Goal: Task Accomplishment & Management: Use online tool/utility

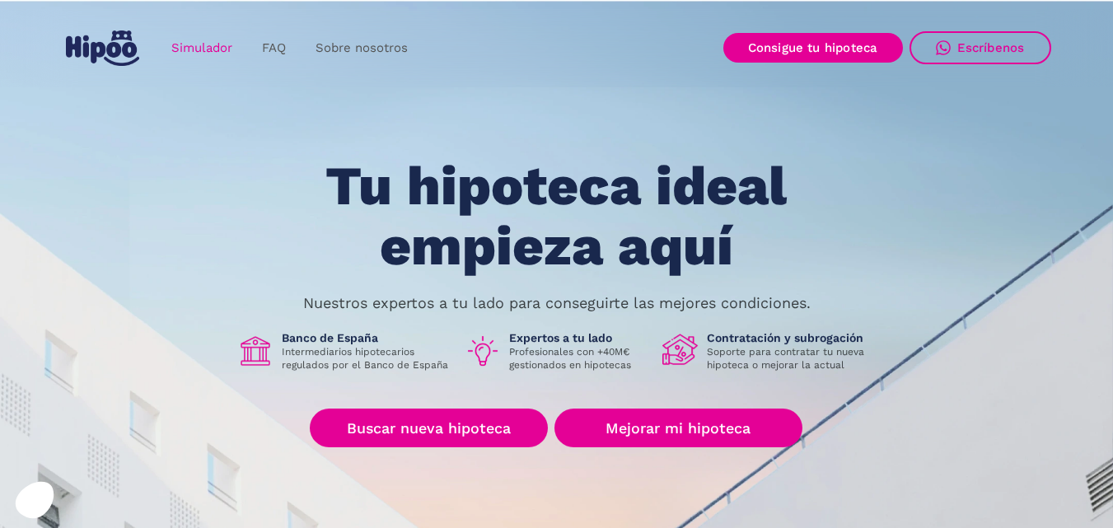
click at [215, 44] on link "Simulador" at bounding box center [202, 48] width 91 height 32
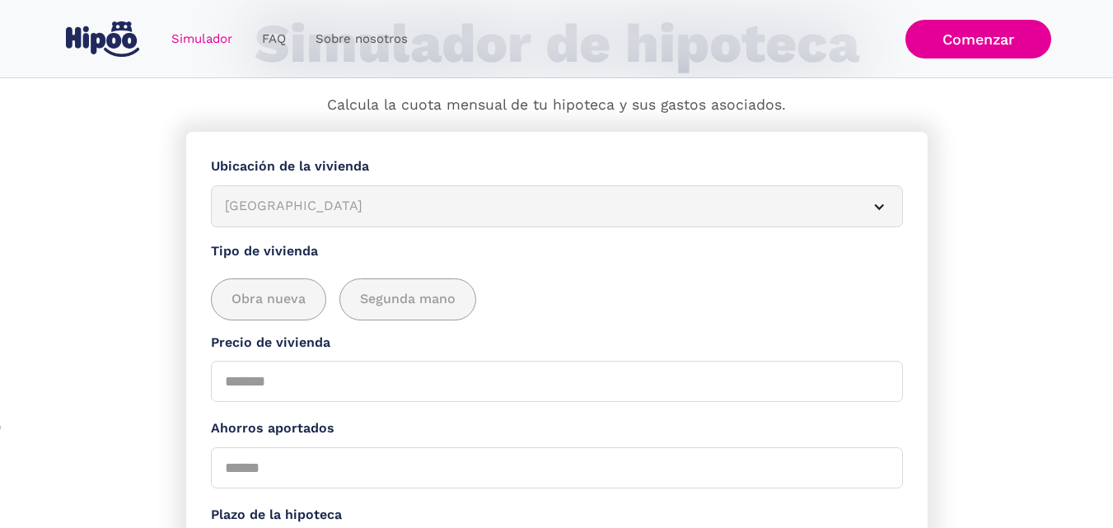
scroll to position [82, 0]
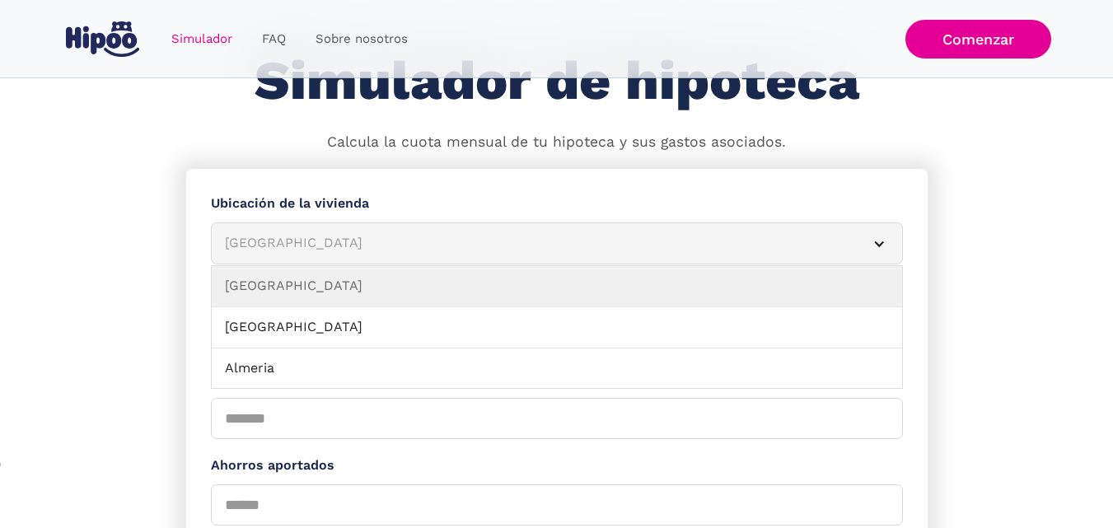
click at [329, 231] on article "[GEOGRAPHIC_DATA]" at bounding box center [557, 243] width 692 height 42
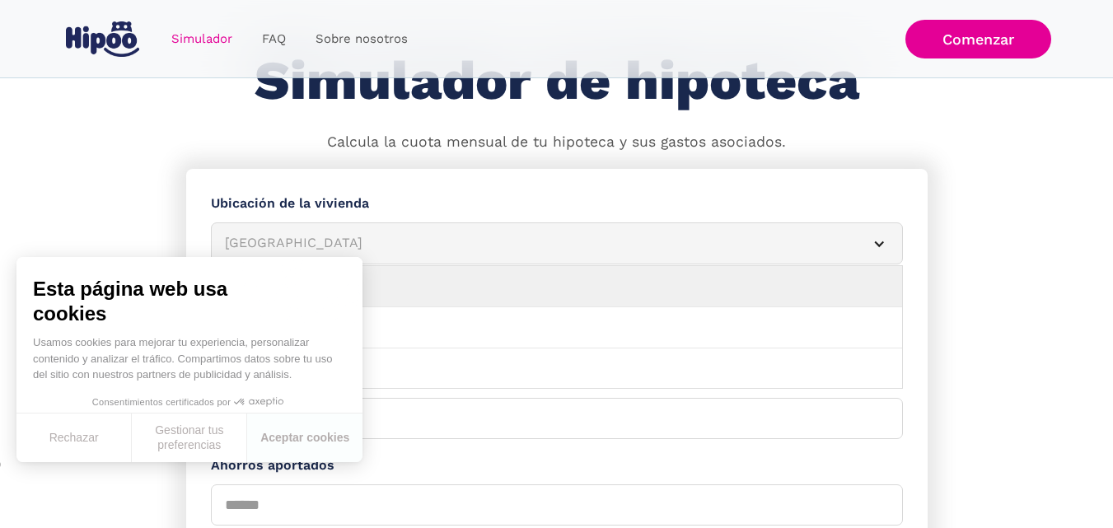
click at [881, 248] on div "Simulador Form" at bounding box center [878, 243] width 13 height 13
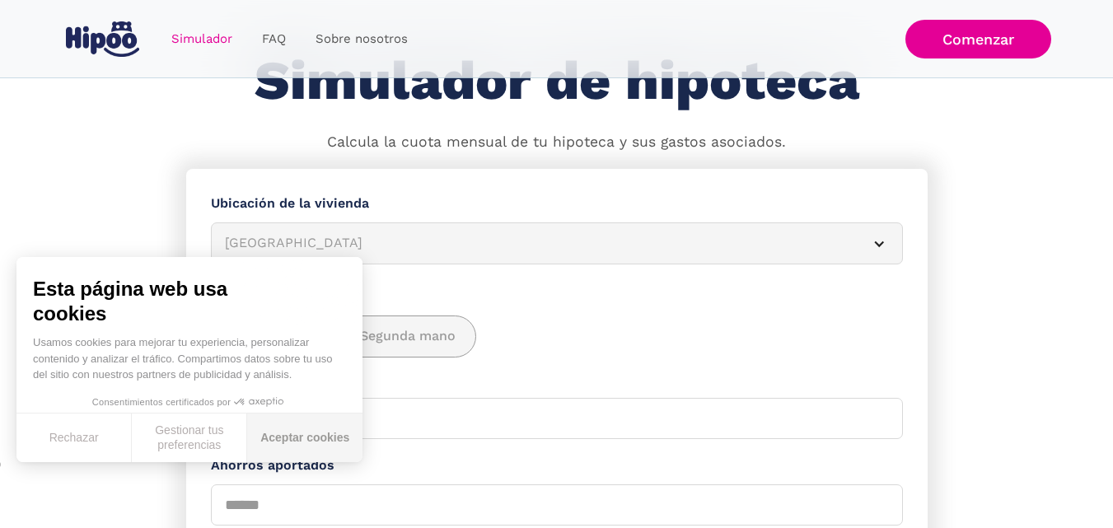
click at [309, 439] on button "Aceptar cookies" at bounding box center [304, 438] width 115 height 49
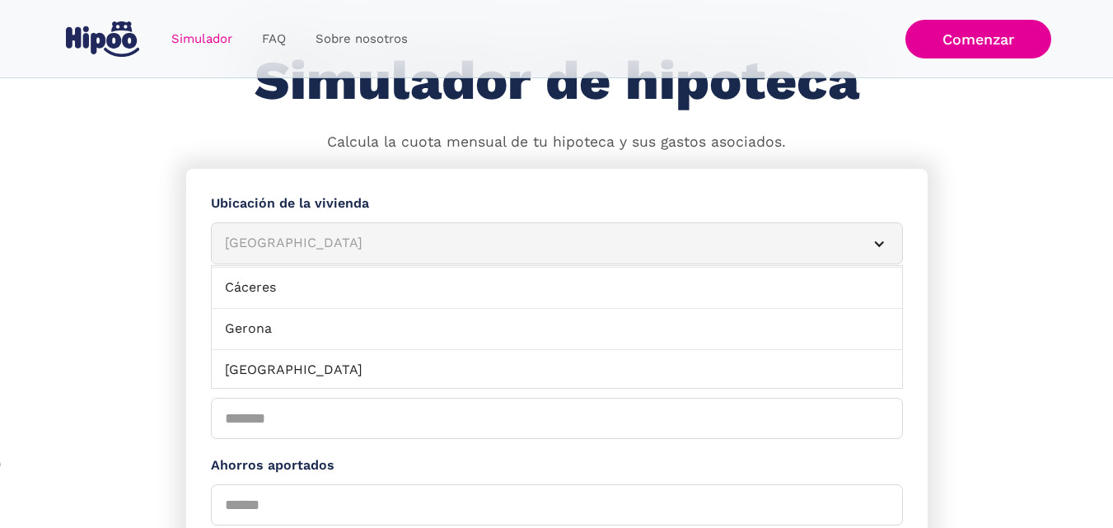
scroll to position [570, 0]
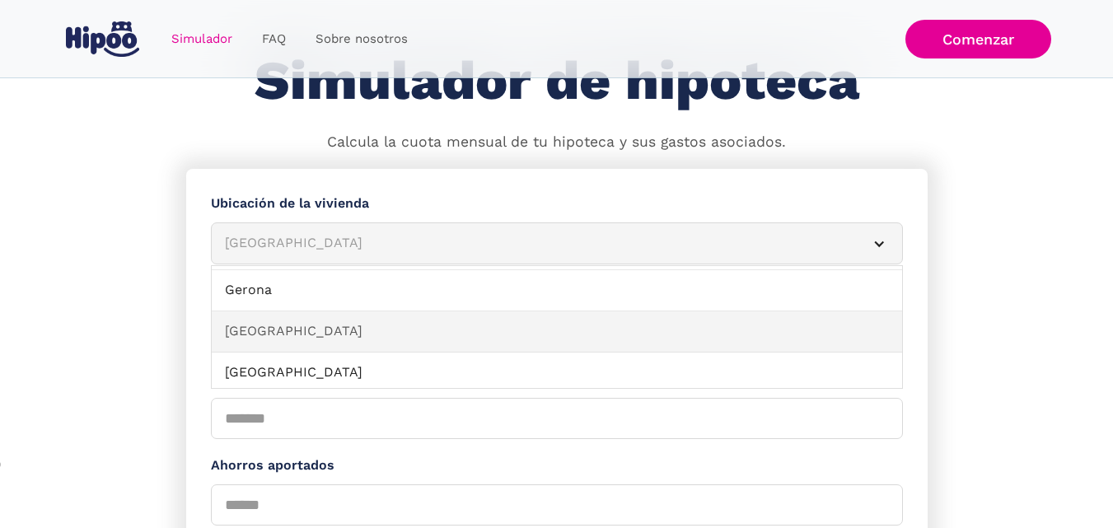
click at [284, 331] on link "[GEOGRAPHIC_DATA]" at bounding box center [557, 331] width 690 height 41
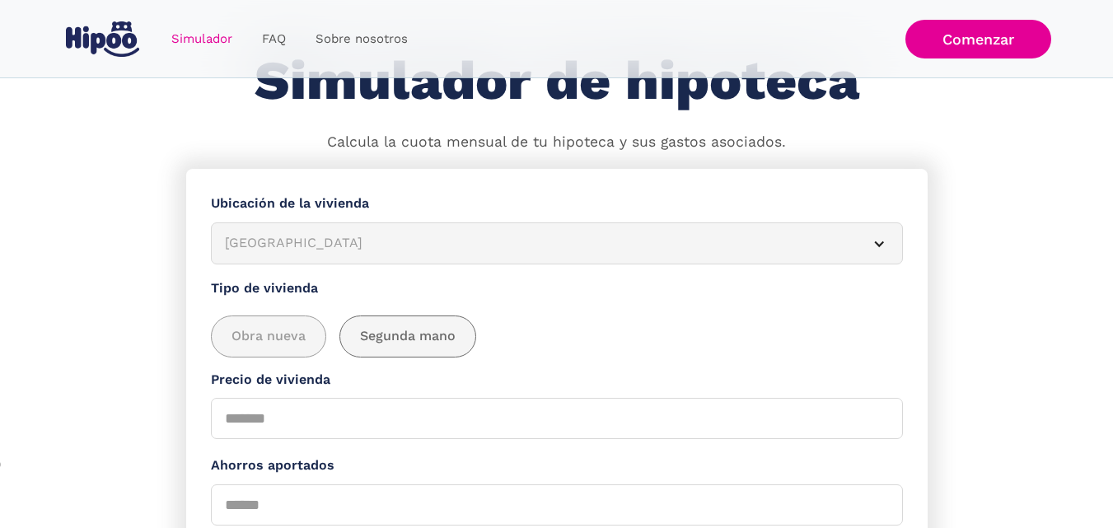
click at [373, 341] on span "Segunda mano" at bounding box center [408, 336] width 96 height 21
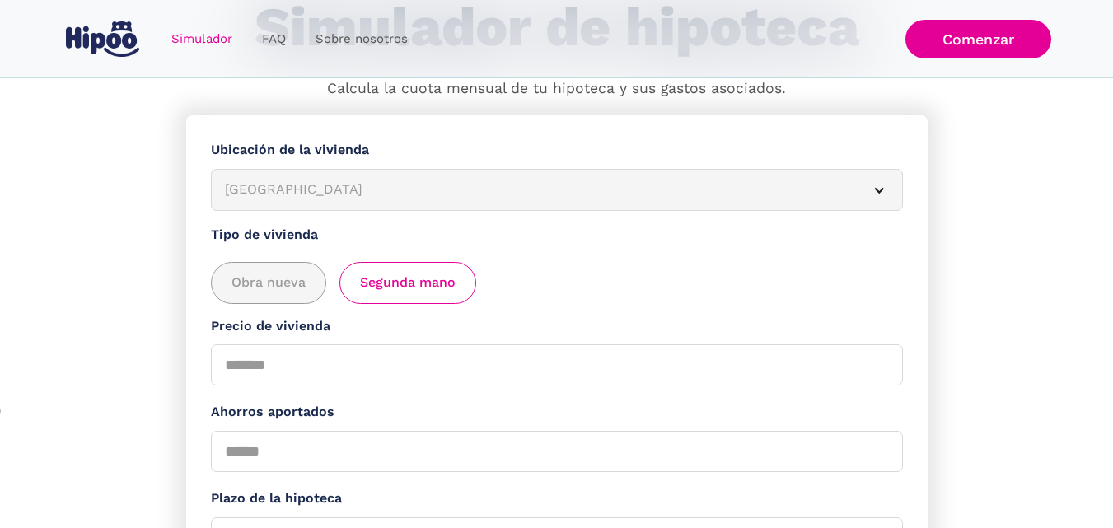
scroll to position [165, 0]
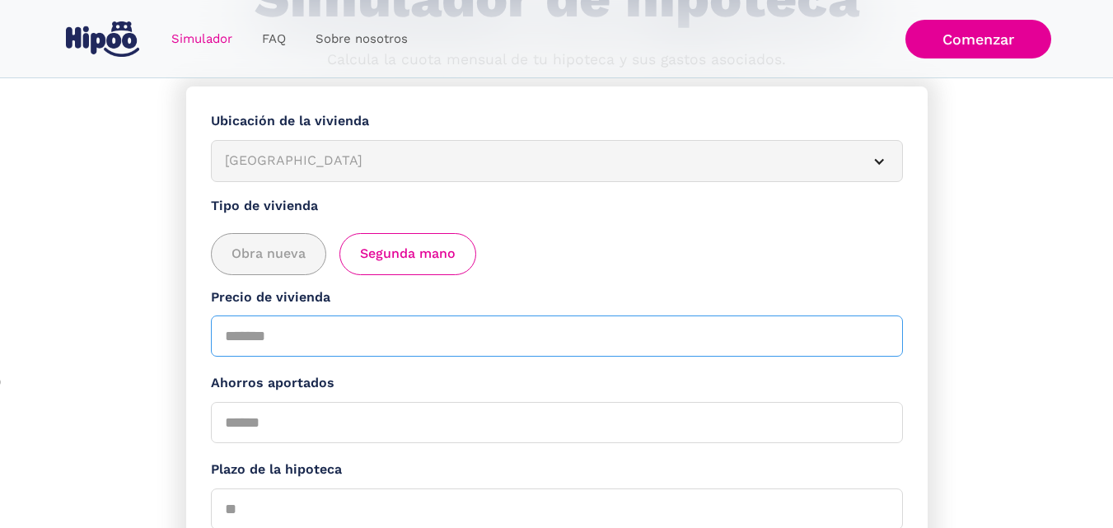
click at [345, 328] on input "Precio de vivienda" at bounding box center [557, 336] width 692 height 41
type input "******"
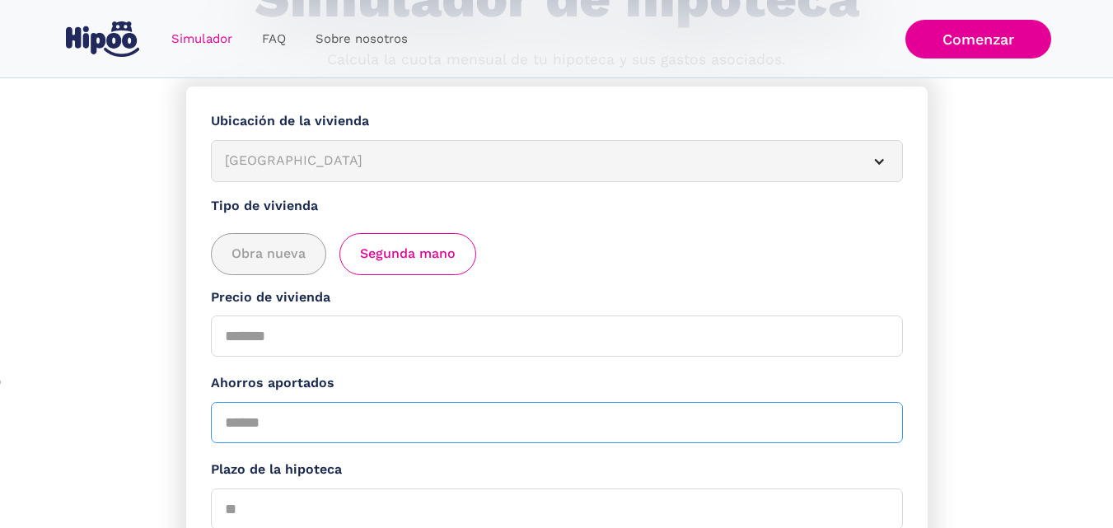
click at [306, 417] on input "Ahorros aportados" at bounding box center [557, 422] width 692 height 41
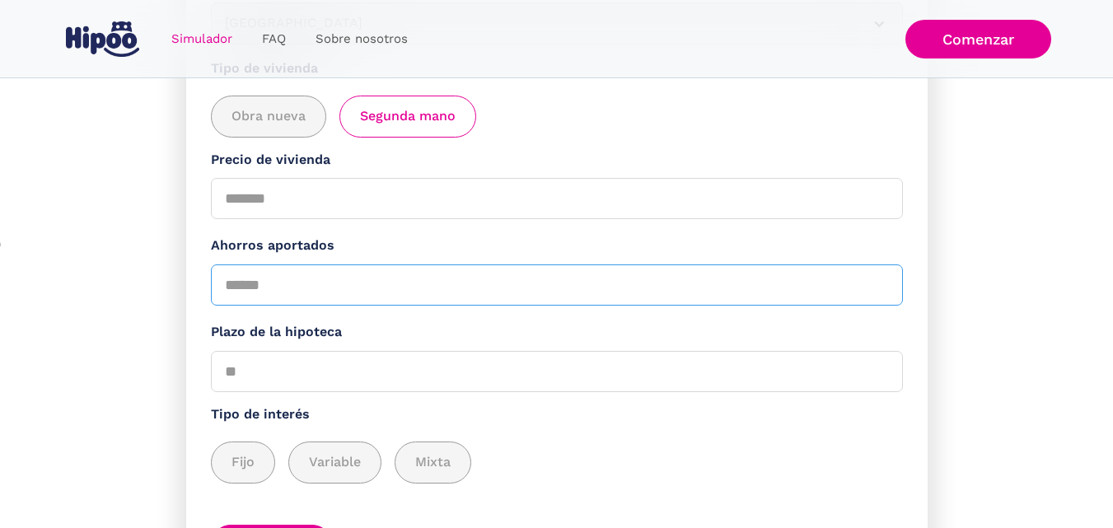
scroll to position [343, 0]
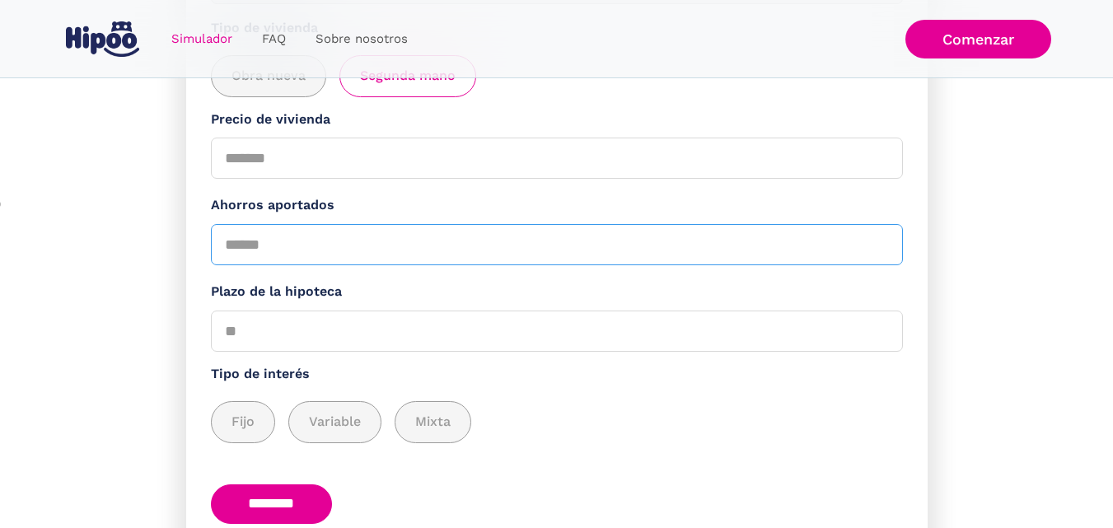
type input "******"
click at [396, 341] on input "Plazo de la hipoteca" at bounding box center [557, 331] width 692 height 41
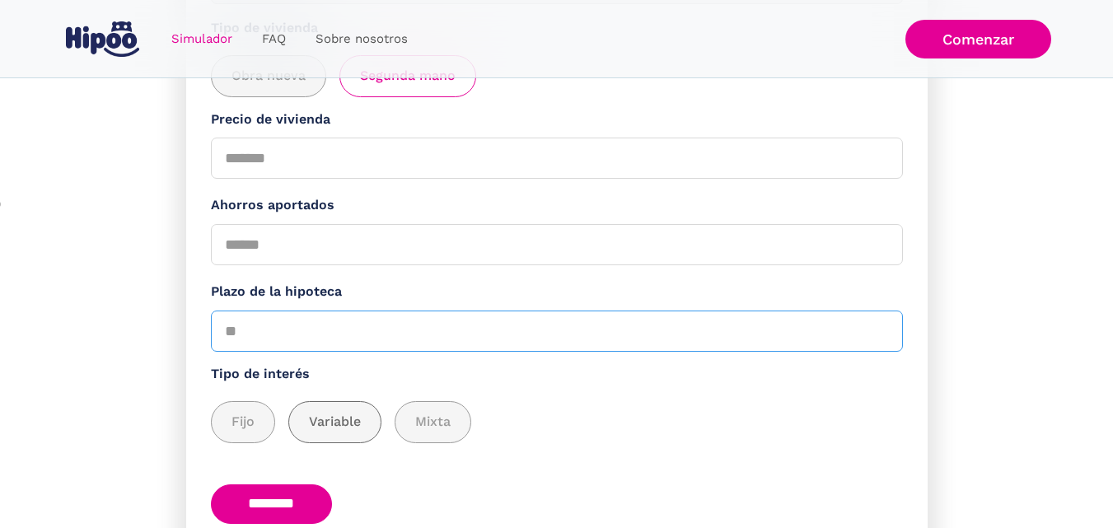
type input "**"
click at [324, 430] on span "Variable" at bounding box center [335, 422] width 52 height 21
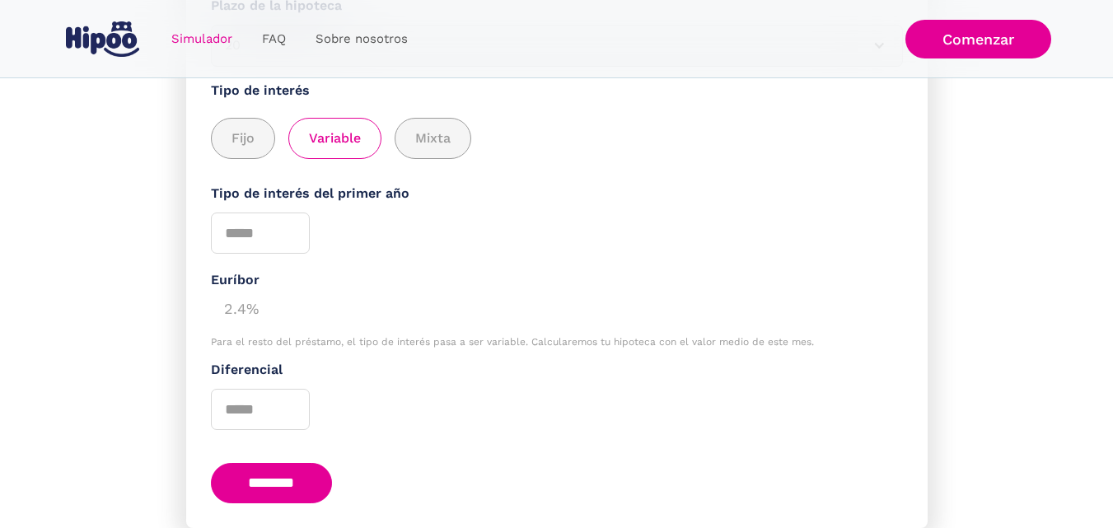
scroll to position [690, 0]
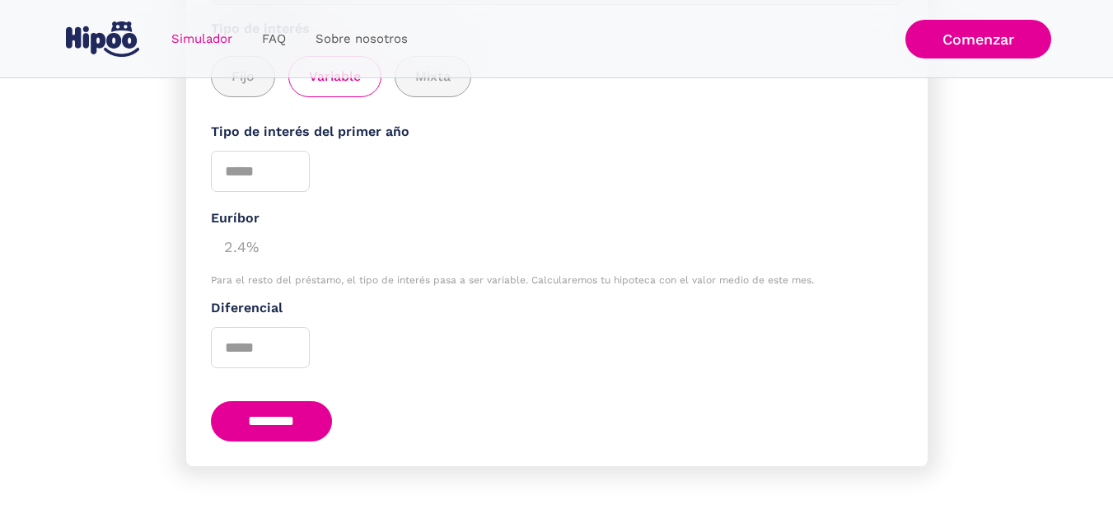
click at [295, 427] on input "********" at bounding box center [272, 421] width 122 height 40
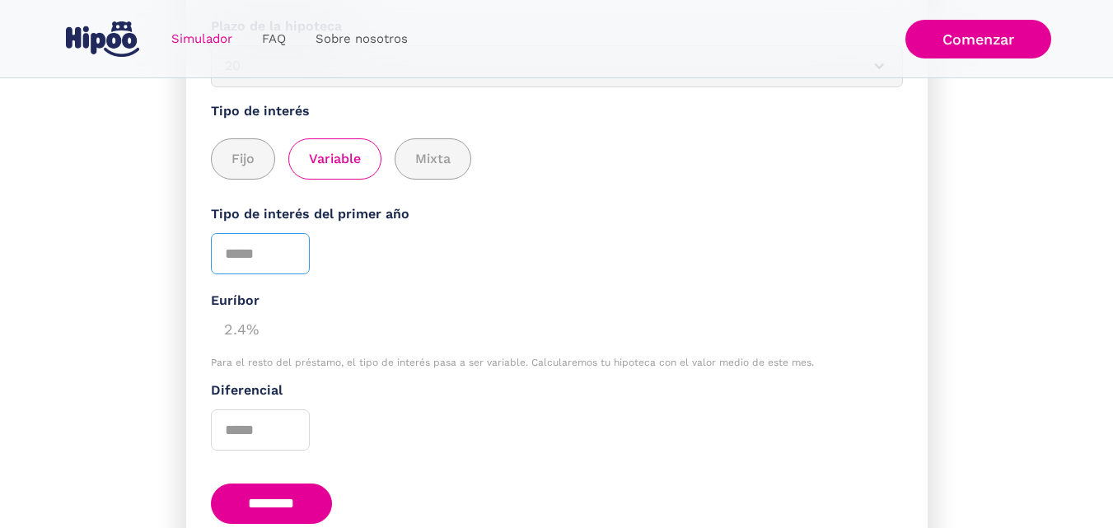
type input "*"
click at [291, 247] on input "*" at bounding box center [260, 253] width 99 height 41
click at [429, 291] on div "Euríbor" at bounding box center [557, 301] width 692 height 21
click at [322, 508] on input "********" at bounding box center [272, 504] width 122 height 40
type input "*"
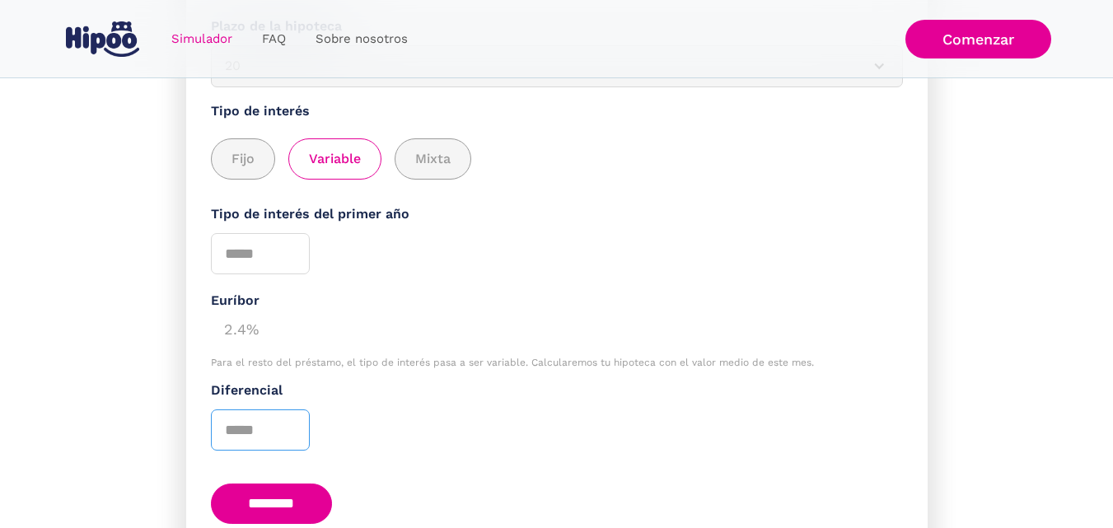
click at [287, 425] on input "*" at bounding box center [260, 429] width 99 height 41
click at [288, 488] on input "********" at bounding box center [272, 504] width 122 height 40
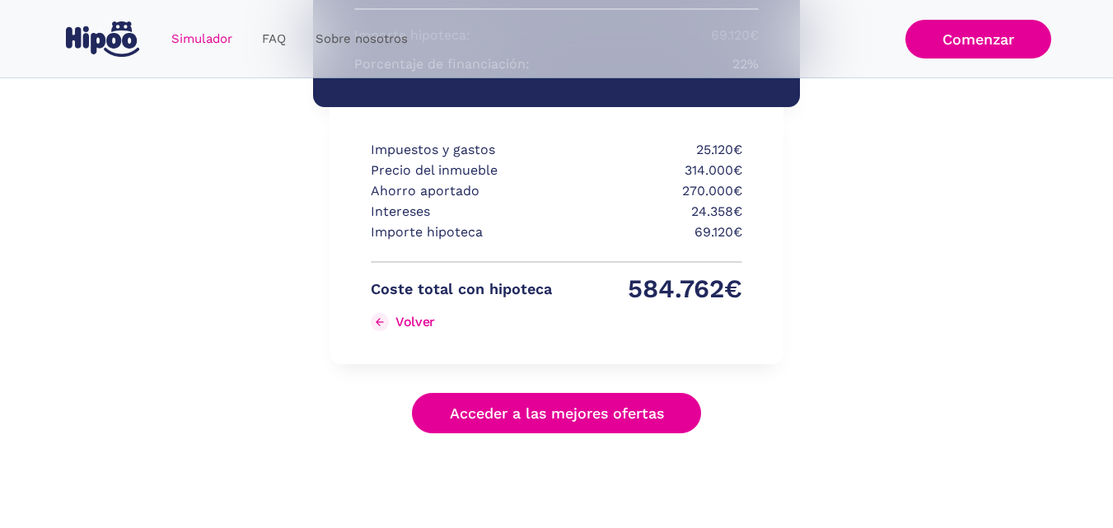
scroll to position [381, 0]
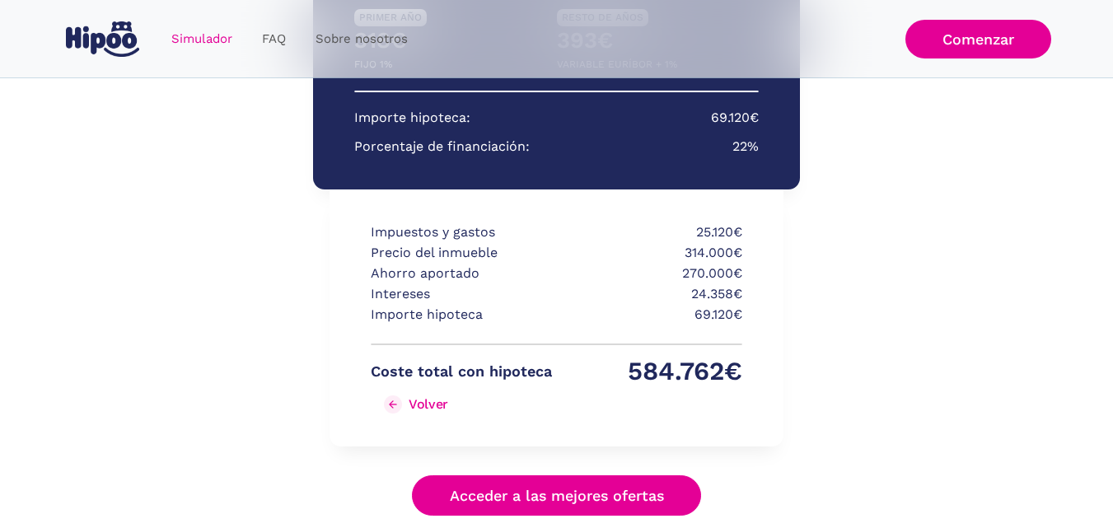
click at [417, 405] on div "Volver" at bounding box center [429, 404] width 40 height 16
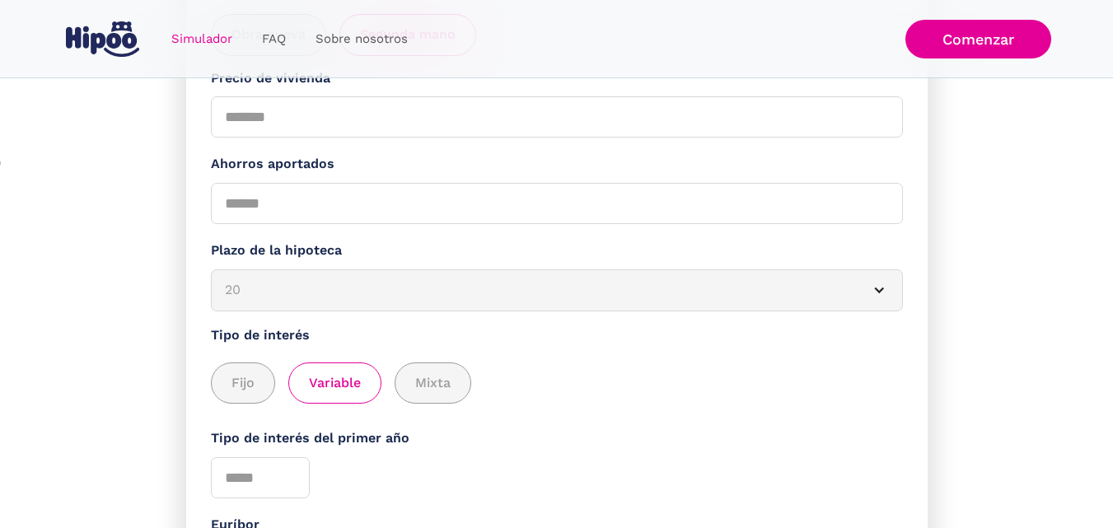
scroll to position [412, 0]
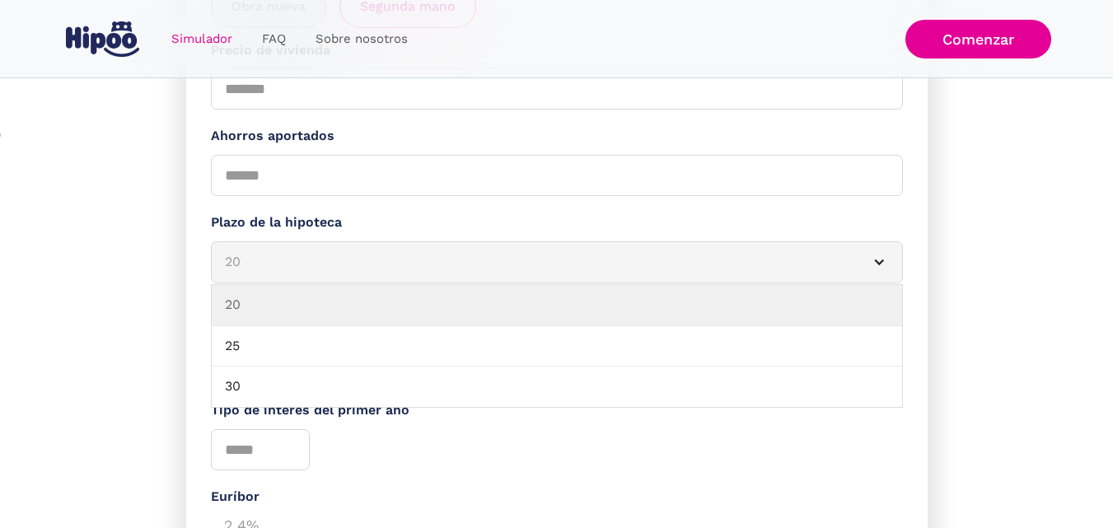
click at [365, 255] on div "20" at bounding box center [537, 262] width 624 height 21
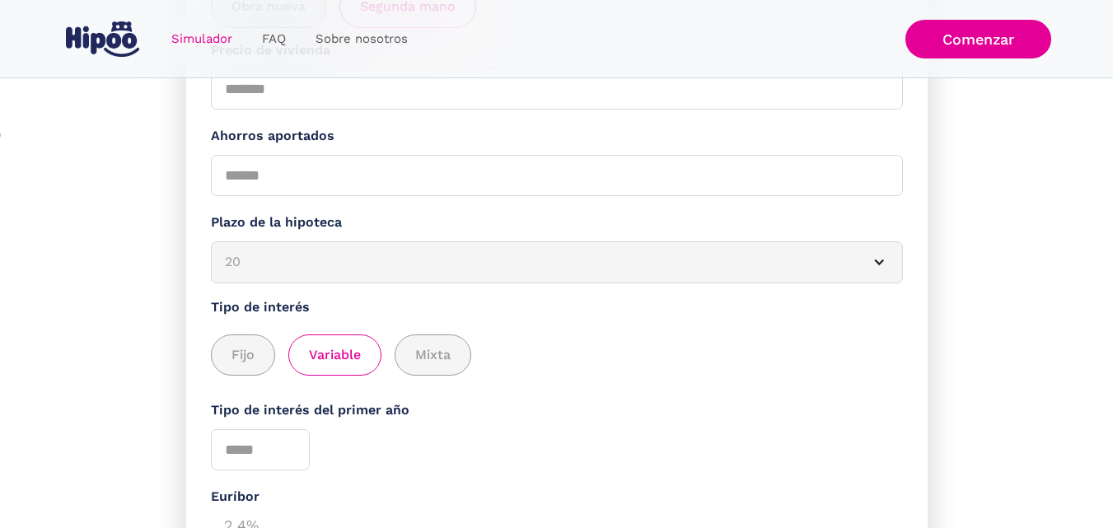
click at [365, 255] on div "20" at bounding box center [537, 262] width 624 height 21
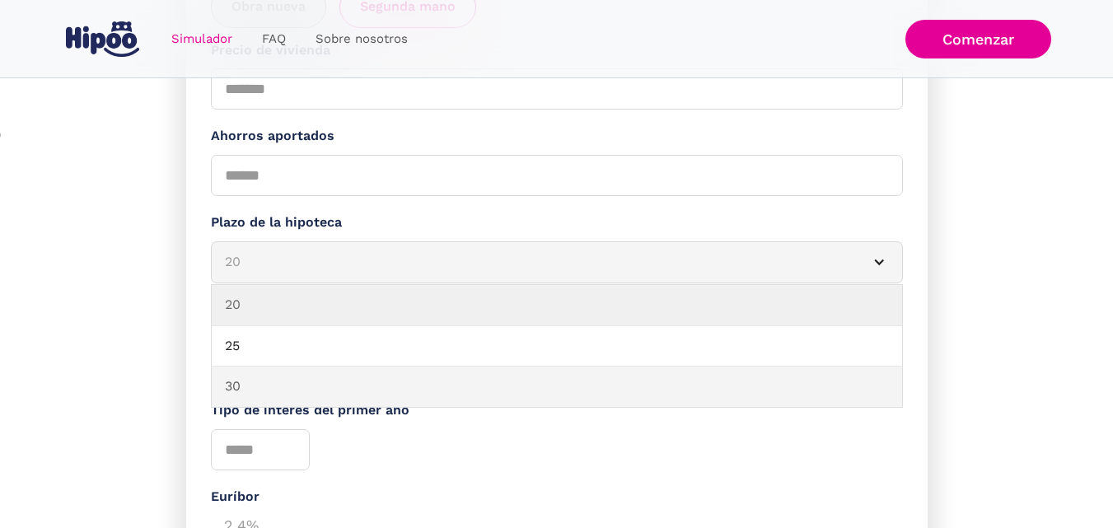
click at [302, 389] on link "30" at bounding box center [557, 387] width 690 height 41
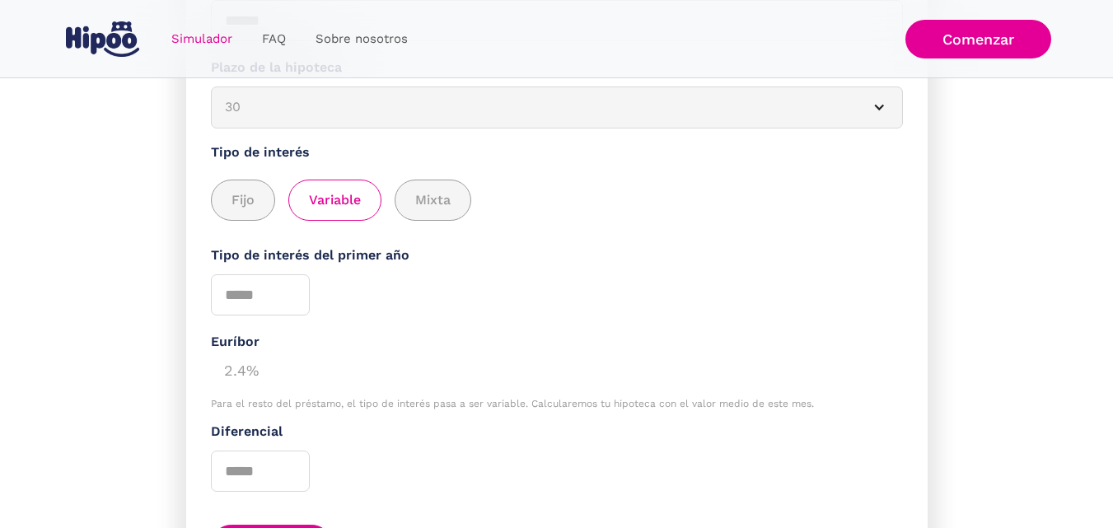
scroll to position [577, 0]
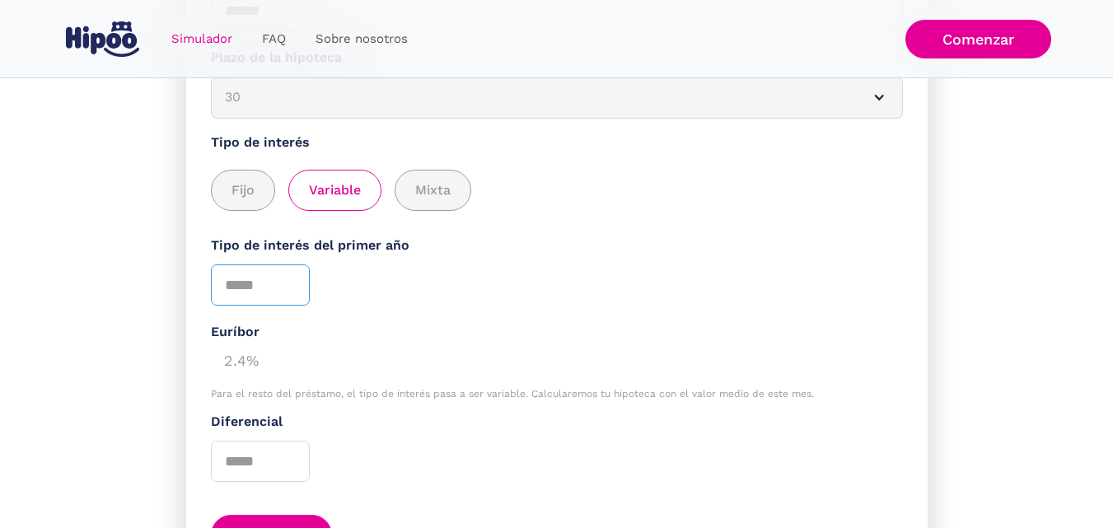
type input "*"
click at [287, 283] on input "*" at bounding box center [260, 284] width 99 height 41
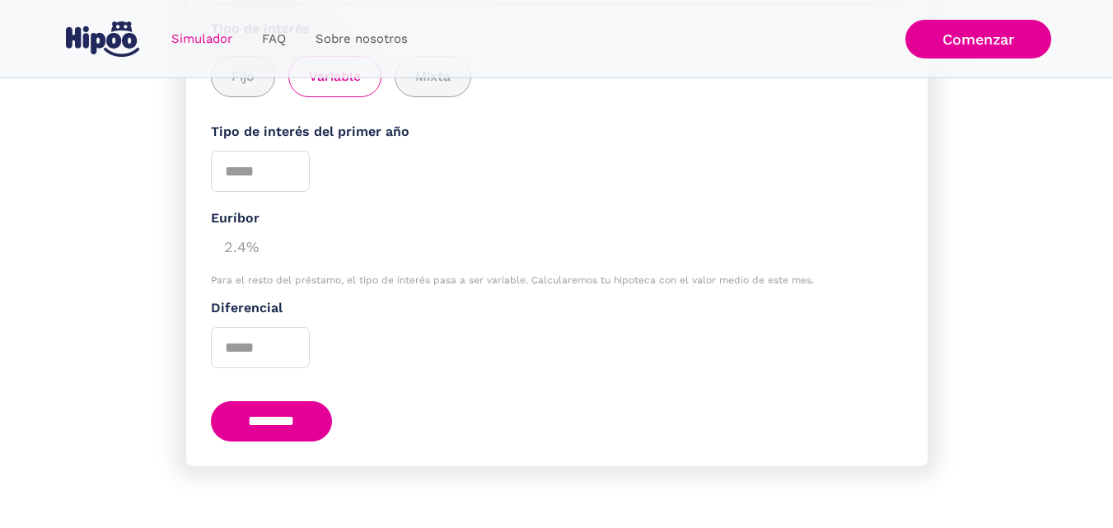
click at [327, 405] on input "********" at bounding box center [272, 421] width 122 height 40
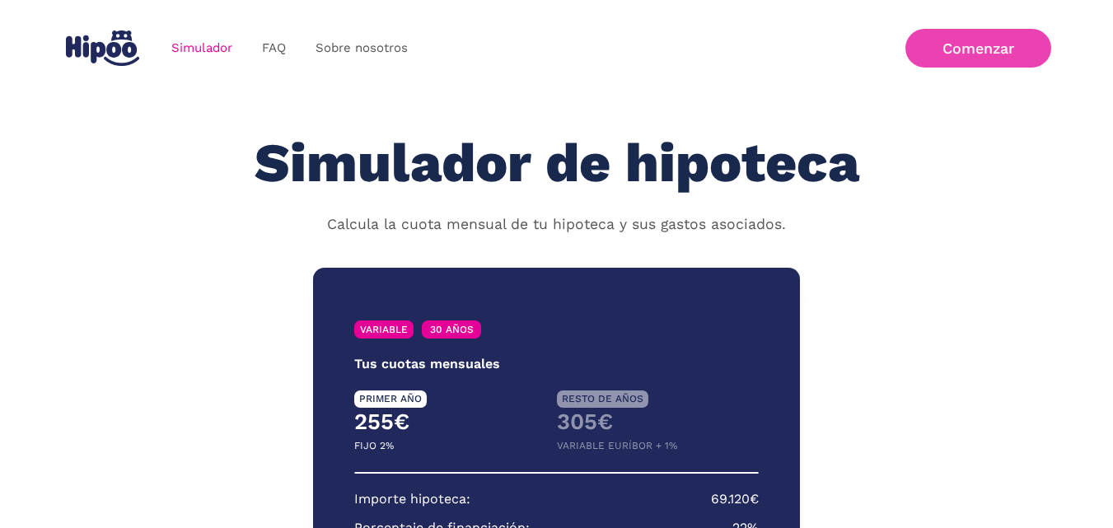
click at [962, 60] on link "Comenzar" at bounding box center [978, 48] width 146 height 39
